Goal: Information Seeking & Learning: Find specific fact

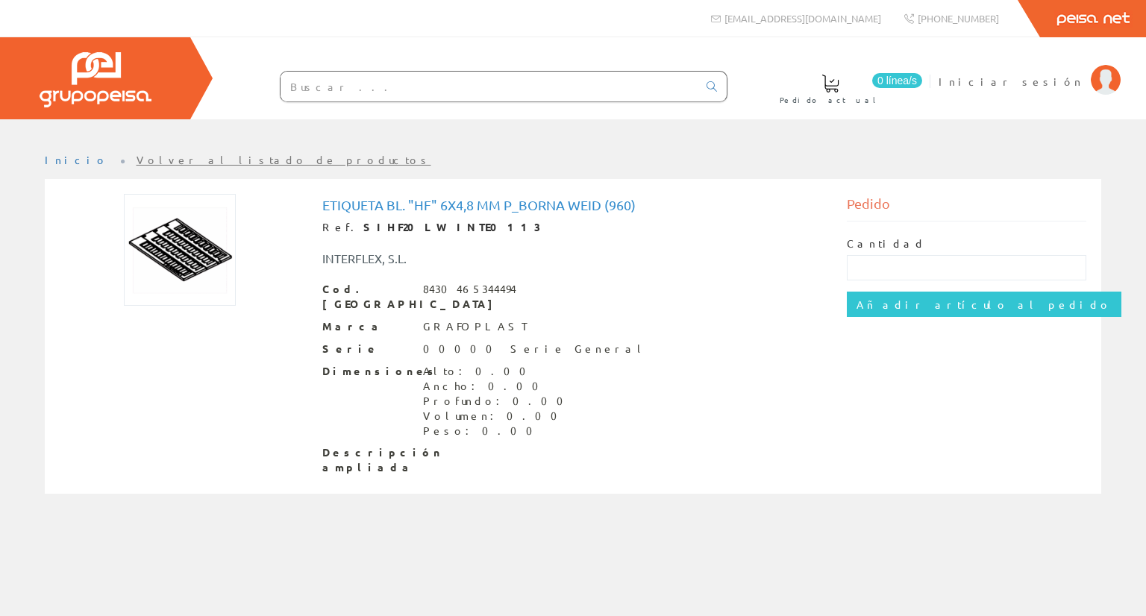
click at [179, 237] on img at bounding box center [180, 250] width 112 height 112
click at [307, 273] on div at bounding box center [180, 250] width 263 height 112
click at [149, 223] on img at bounding box center [180, 250] width 112 height 112
click at [309, 281] on div at bounding box center [180, 250] width 263 height 112
click at [180, 252] on img at bounding box center [180, 250] width 112 height 112
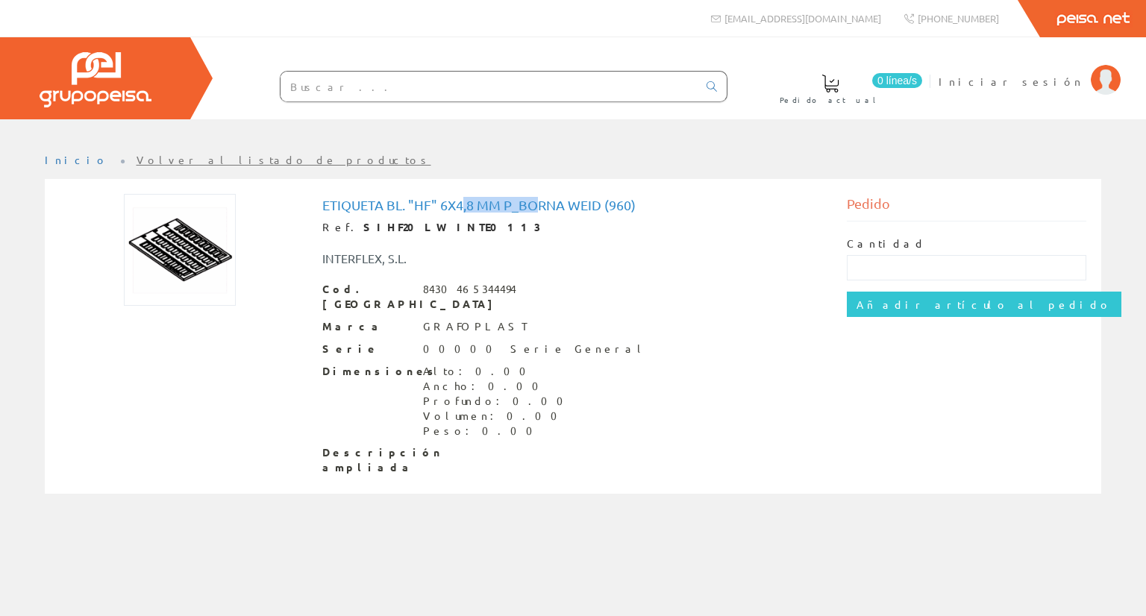
drag, startPoint x: 464, startPoint y: 204, endPoint x: 549, endPoint y: 207, distance: 85.1
click at [549, 207] on h1 "Etiqueta Bl. "hf" 6x4,8 Mm P_borna Weid (960)" at bounding box center [573, 205] width 502 height 15
click at [160, 243] on img at bounding box center [180, 250] width 112 height 112
drag, startPoint x: 381, startPoint y: 204, endPoint x: 443, endPoint y: 207, distance: 61.3
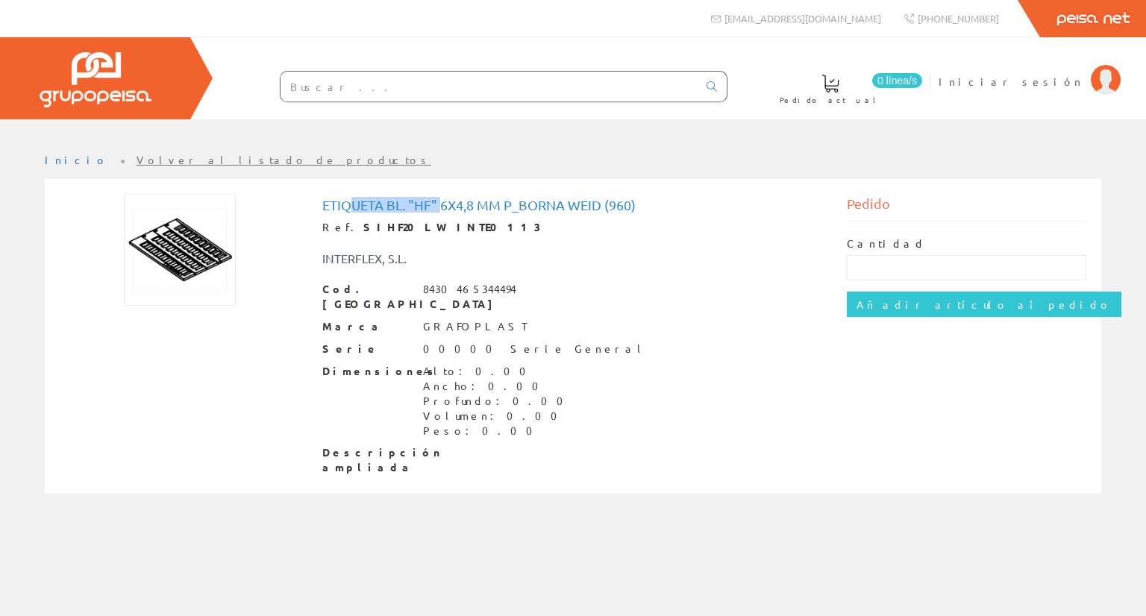
click at [443, 207] on h1 "Etiqueta Bl. "hf" 6x4,8 Mm P_borna Weid (960)" at bounding box center [573, 205] width 502 height 15
click at [460, 207] on h1 "Etiqueta Bl. "hf" 6x4,8 Mm P_borna Weid (960)" at bounding box center [573, 205] width 502 height 15
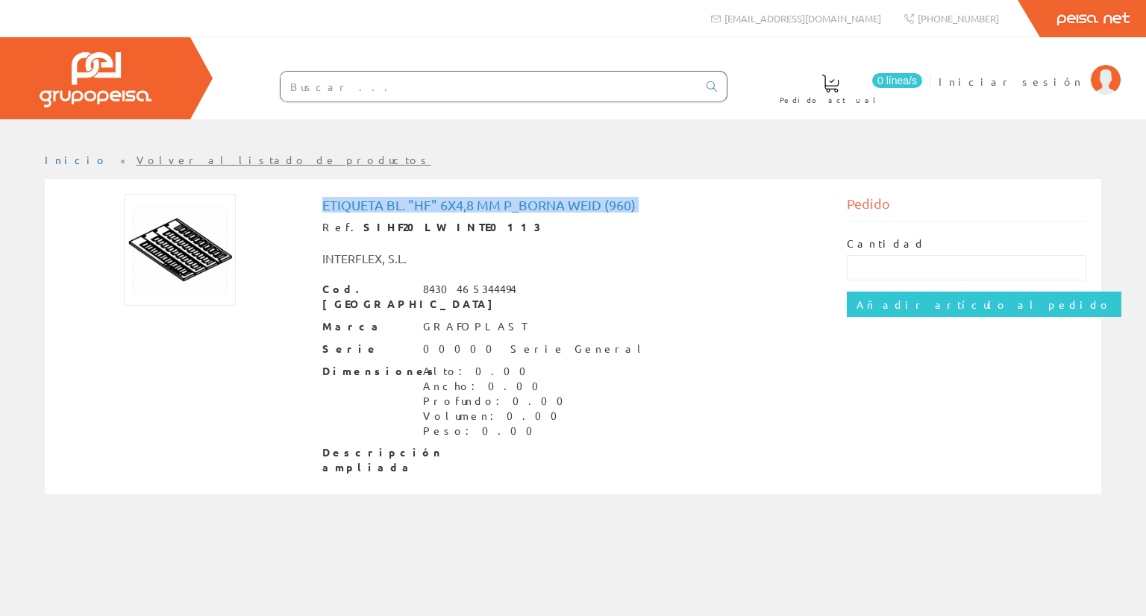
click at [575, 206] on h1 "Etiqueta Bl. "hf" 6x4,8 Mm P_borna Weid (960)" at bounding box center [573, 205] width 502 height 15
drag, startPoint x: 662, startPoint y: 203, endPoint x: 316, endPoint y: 204, distance: 346.3
click at [316, 204] on div "Etiqueta Bl. "hf" 6x4,8 Mm P_borna Weid (960) Ref. SIHF20LW INTE0113 INTERFLEX,…" at bounding box center [573, 338] width 525 height 289
click at [298, 219] on div at bounding box center [180, 250] width 240 height 112
drag, startPoint x: 316, startPoint y: 201, endPoint x: 640, endPoint y: 208, distance: 323.2
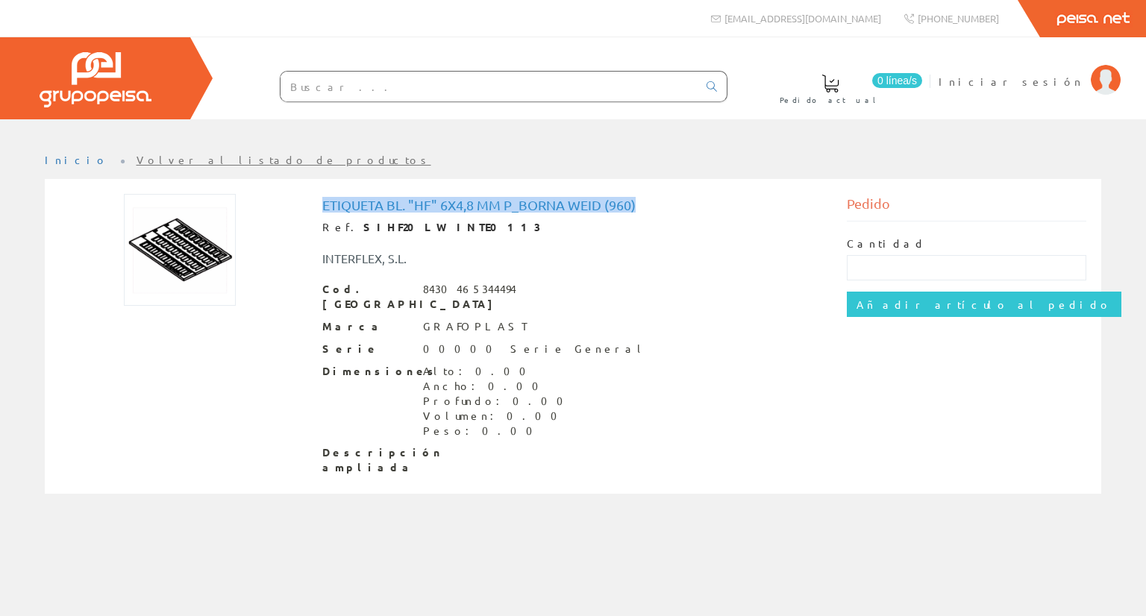
click at [640, 208] on div "Etiqueta Bl. "hf" 6x4,8 Mm P_borna Weid (960) Ref. SIHF20LW INTE0113 INTERFLEX,…" at bounding box center [573, 338] width 525 height 289
click at [640, 208] on h1 "Etiqueta Bl. "hf" 6x4,8 Mm P_borna Weid (960)" at bounding box center [573, 205] width 502 height 15
click at [700, 446] on div "Descripción ampliada" at bounding box center [573, 461] width 502 height 30
click at [442, 84] on input "text" at bounding box center [489, 87] width 417 height 30
